Goal: Task Accomplishment & Management: Manage account settings

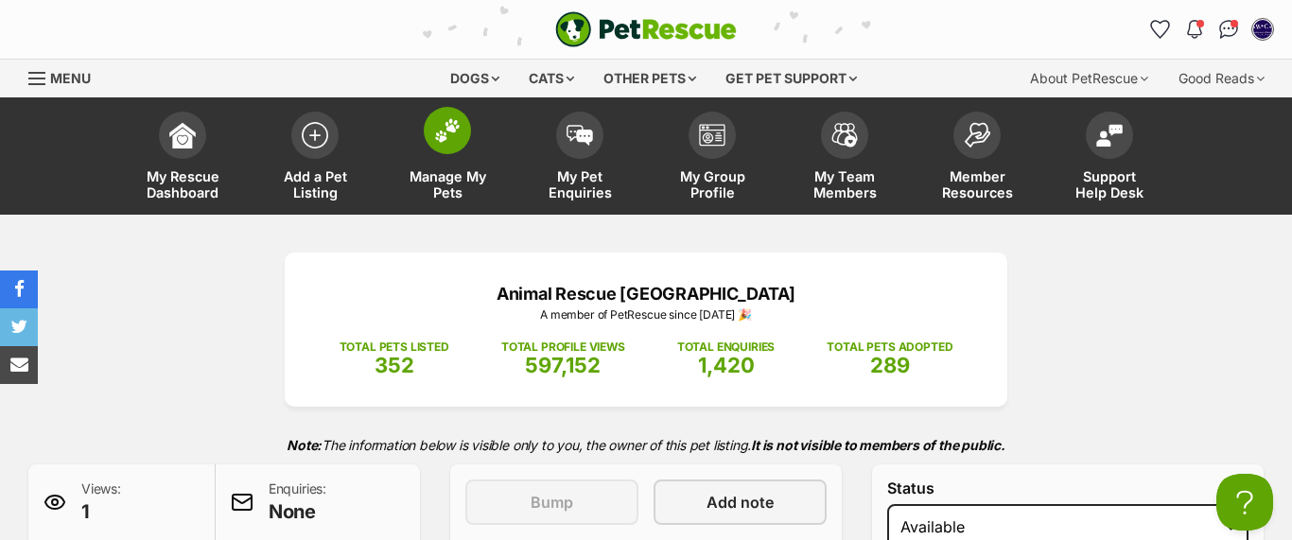
click at [440, 132] on img at bounding box center [447, 130] width 26 height 25
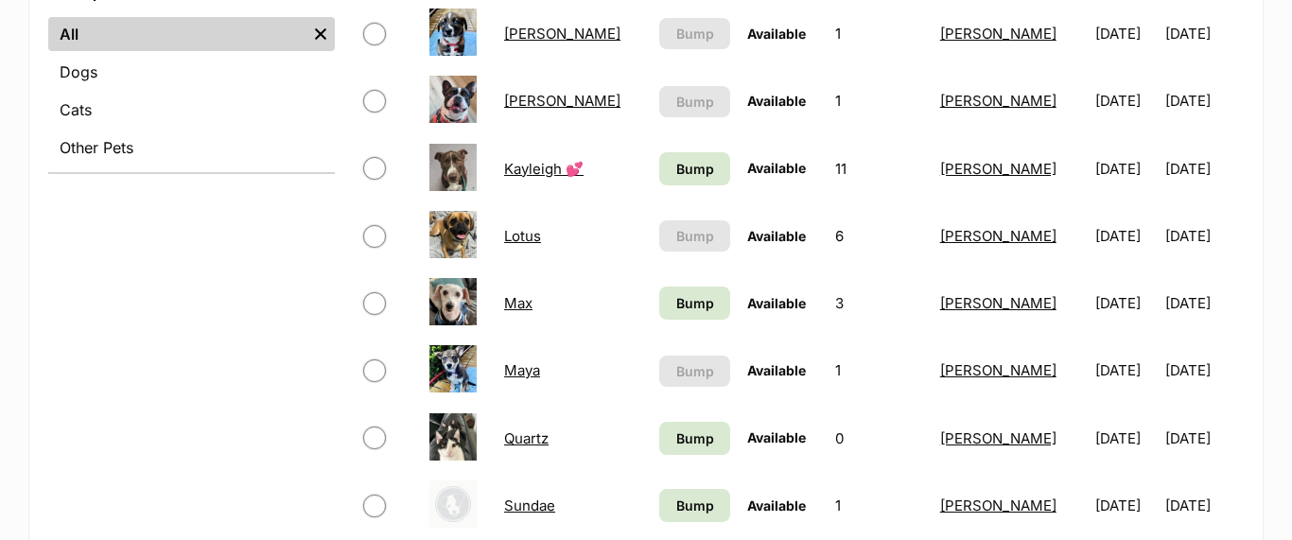
scroll to position [774, 0]
click at [373, 234] on input "checkbox" at bounding box center [374, 236] width 23 height 23
checkbox input "true"
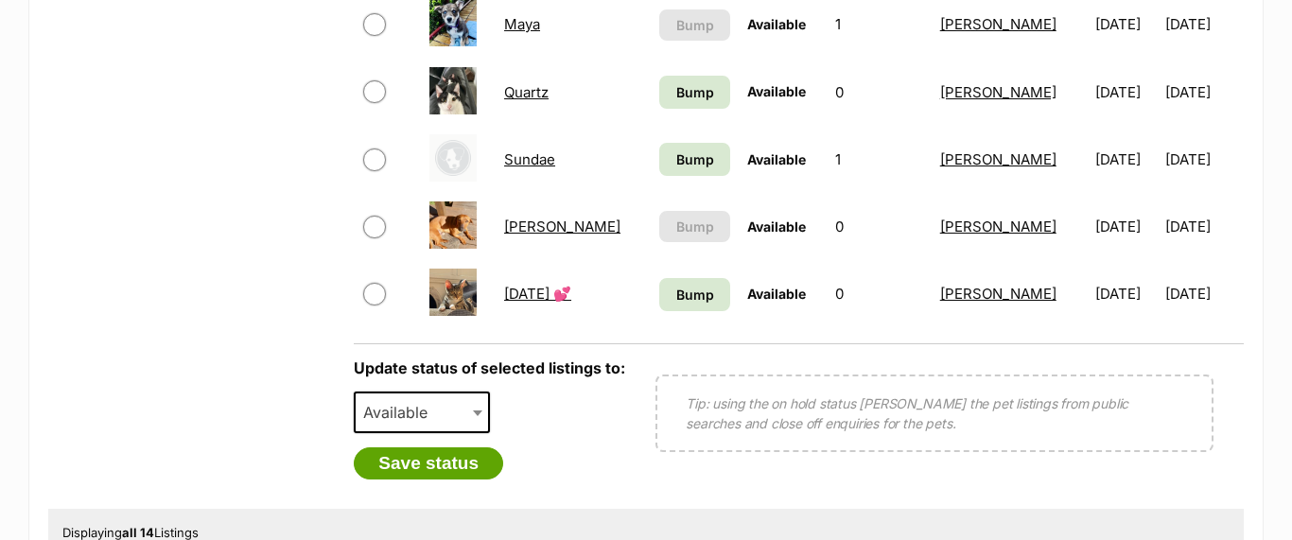
scroll to position [1126, 0]
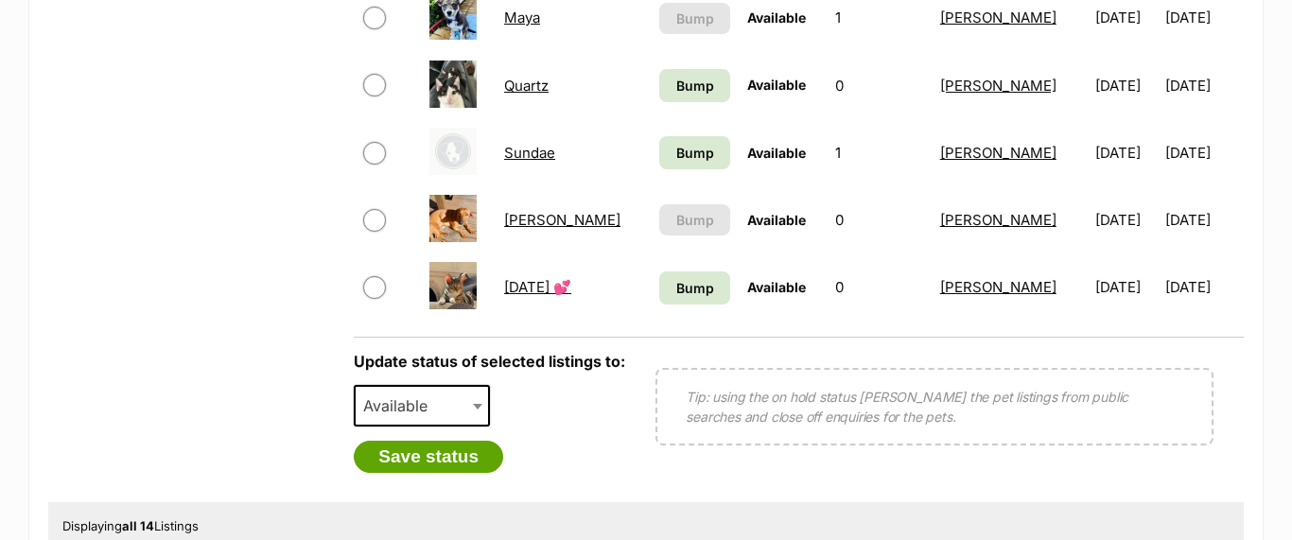
click at [481, 407] on span at bounding box center [479, 406] width 19 height 42
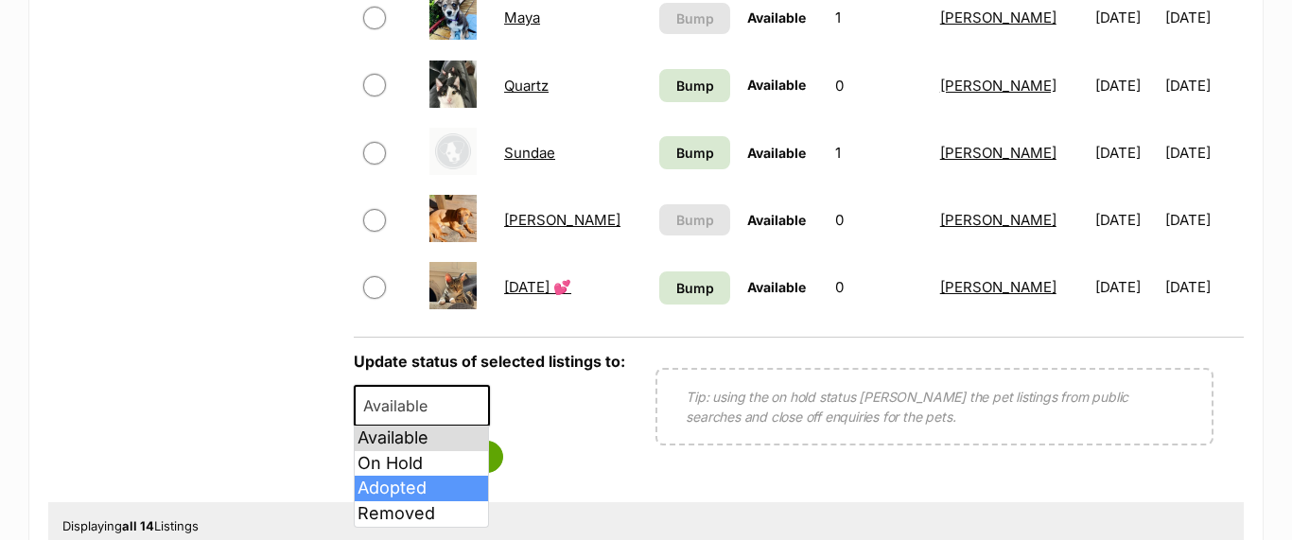
select select "rehomed"
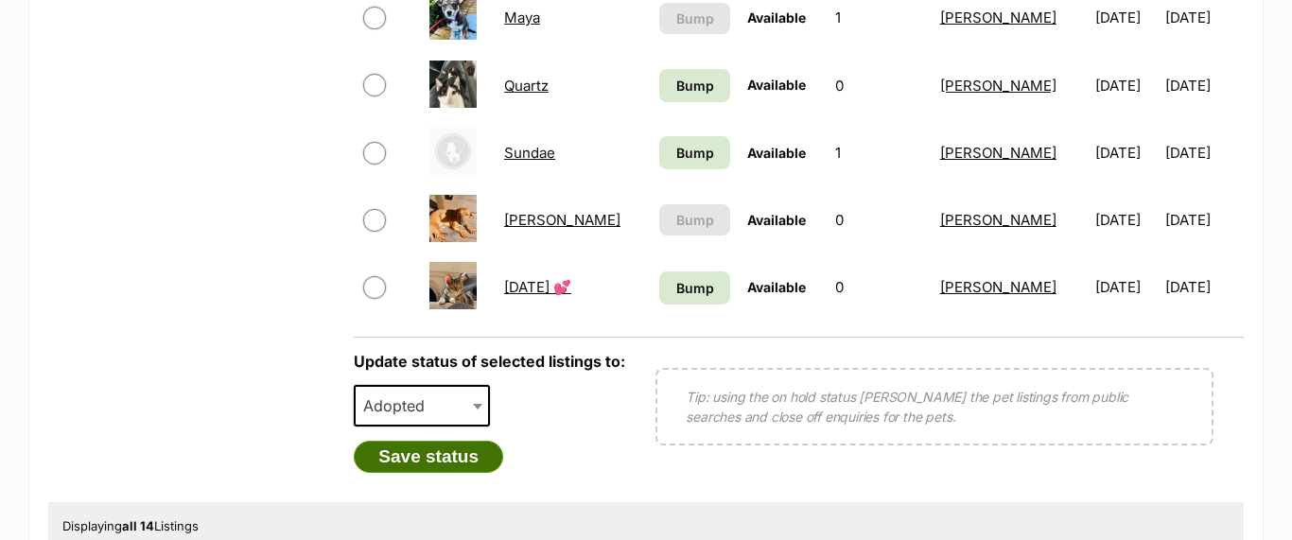
click at [436, 453] on button "Save status" at bounding box center [428, 457] width 149 height 32
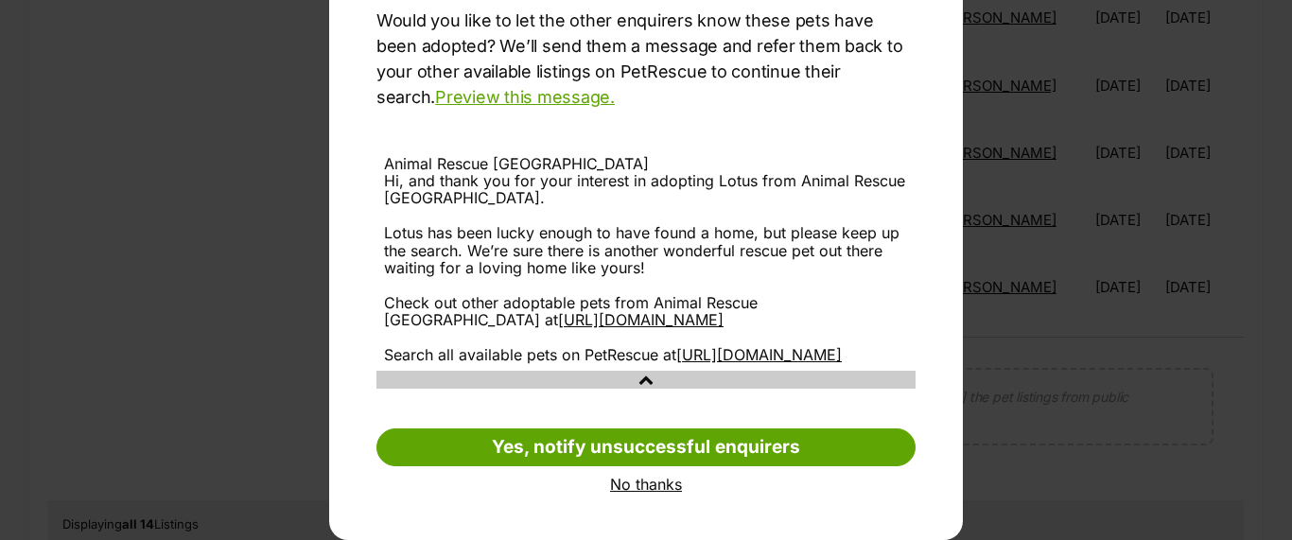
scroll to position [306, 0]
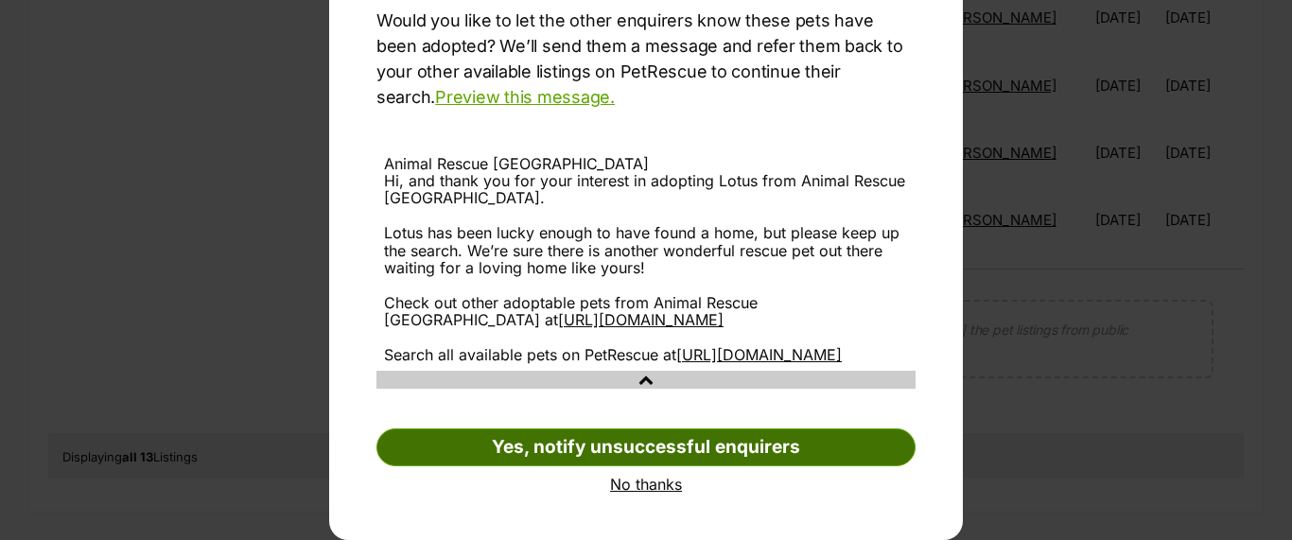
click at [637, 445] on link "Yes, notify unsuccessful enquirers" at bounding box center [645, 447] width 539 height 38
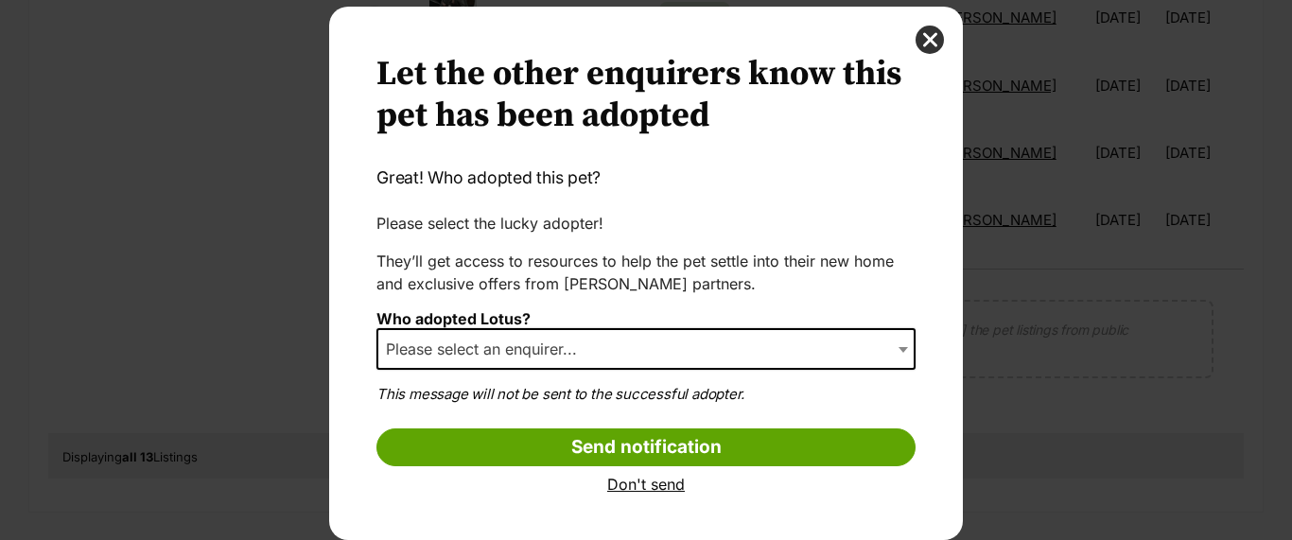
scroll to position [41, 0]
click at [660, 356] on span "Please select an enquirer..." at bounding box center [645, 349] width 539 height 42
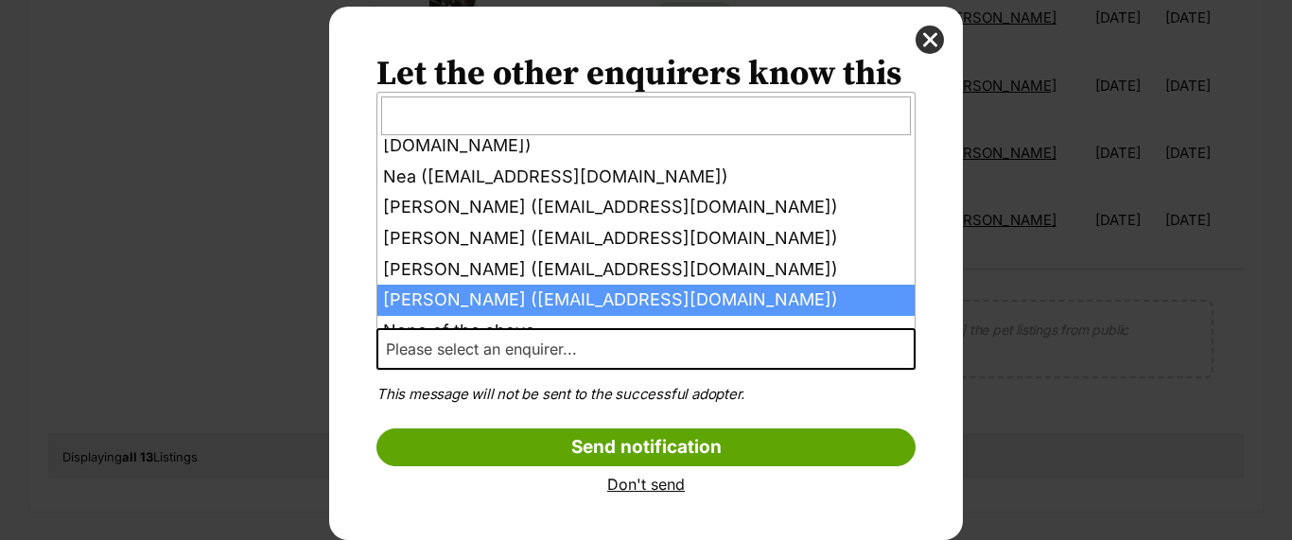
scroll to position [59, 0]
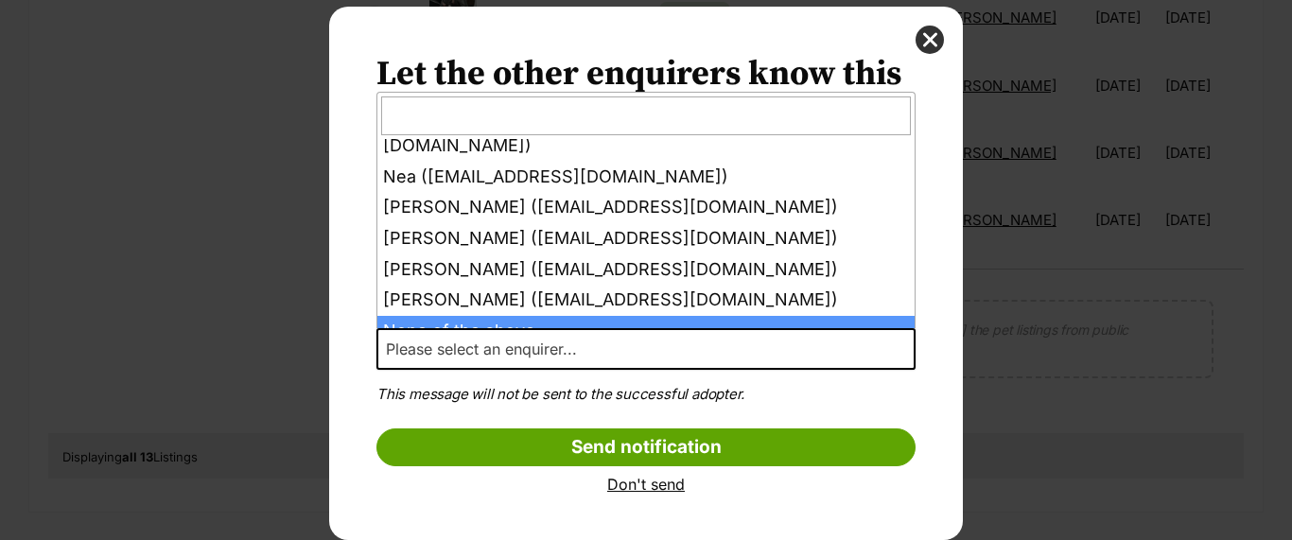
select select "other"
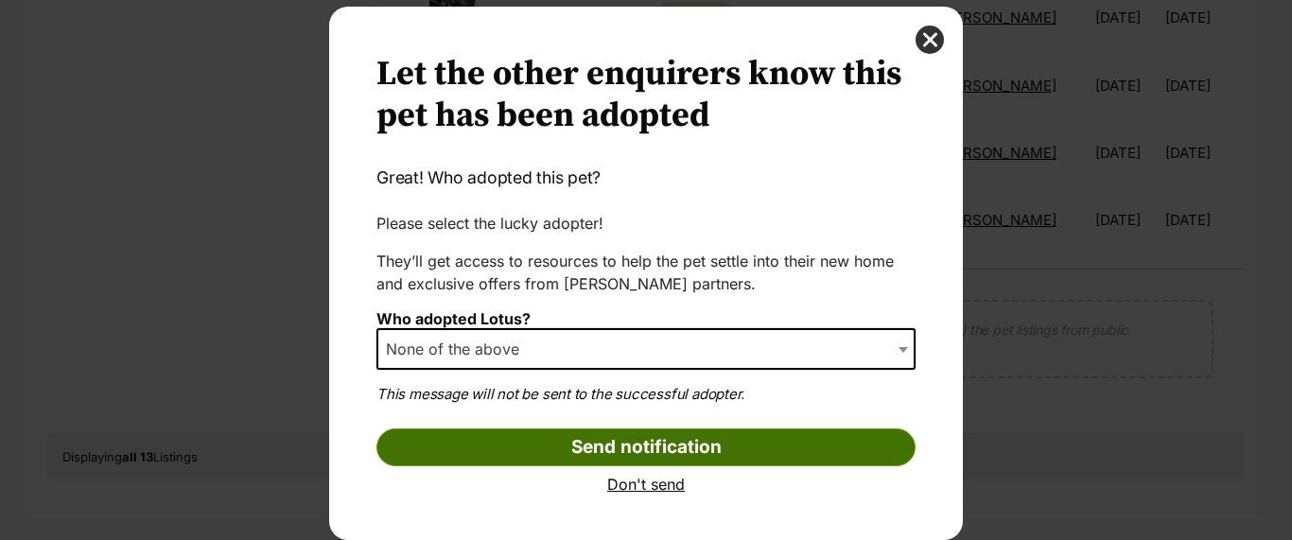
click at [596, 444] on input "Send notification" at bounding box center [645, 447] width 539 height 38
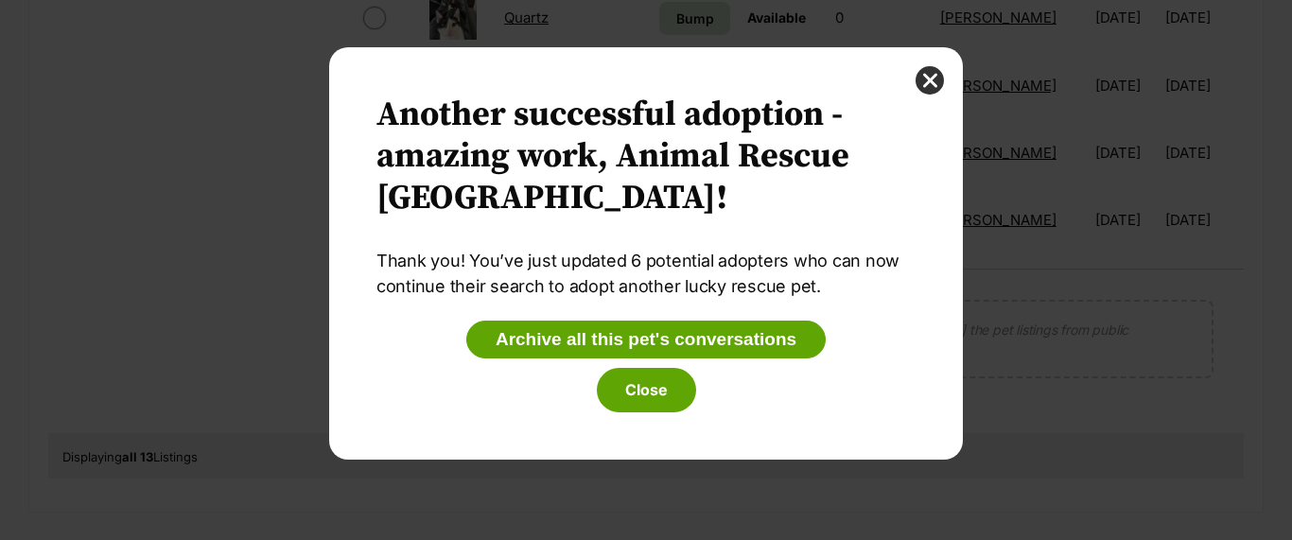
scroll to position [0, 0]
click at [640, 391] on button "Close" at bounding box center [646, 390] width 99 height 44
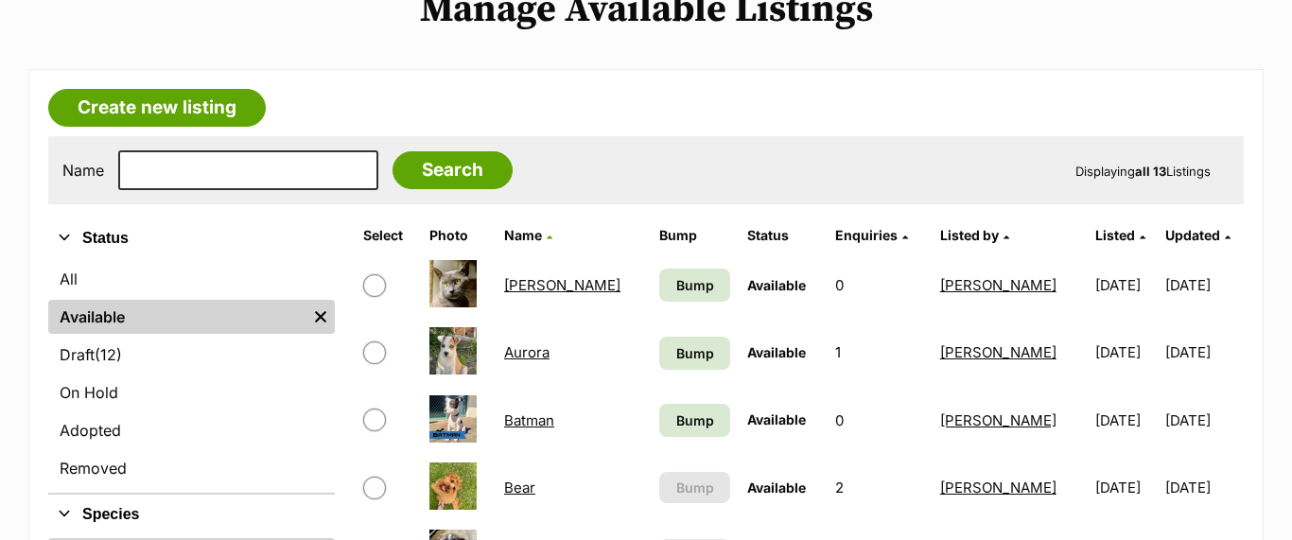
scroll to position [241, 0]
